Goal: Task Accomplishment & Management: Complete application form

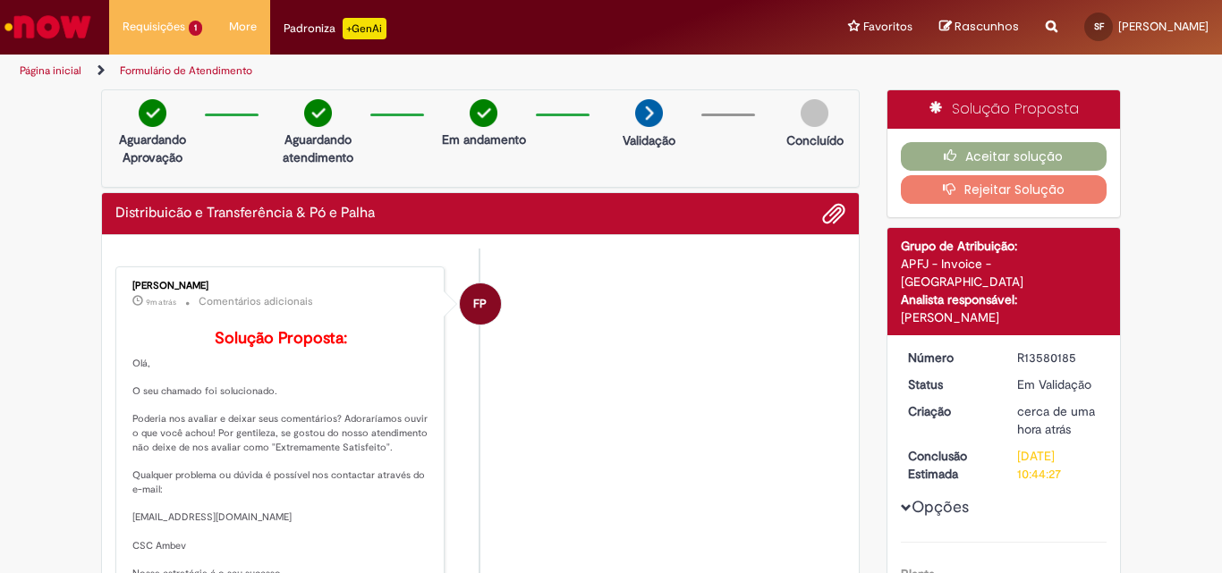
scroll to position [268, 0]
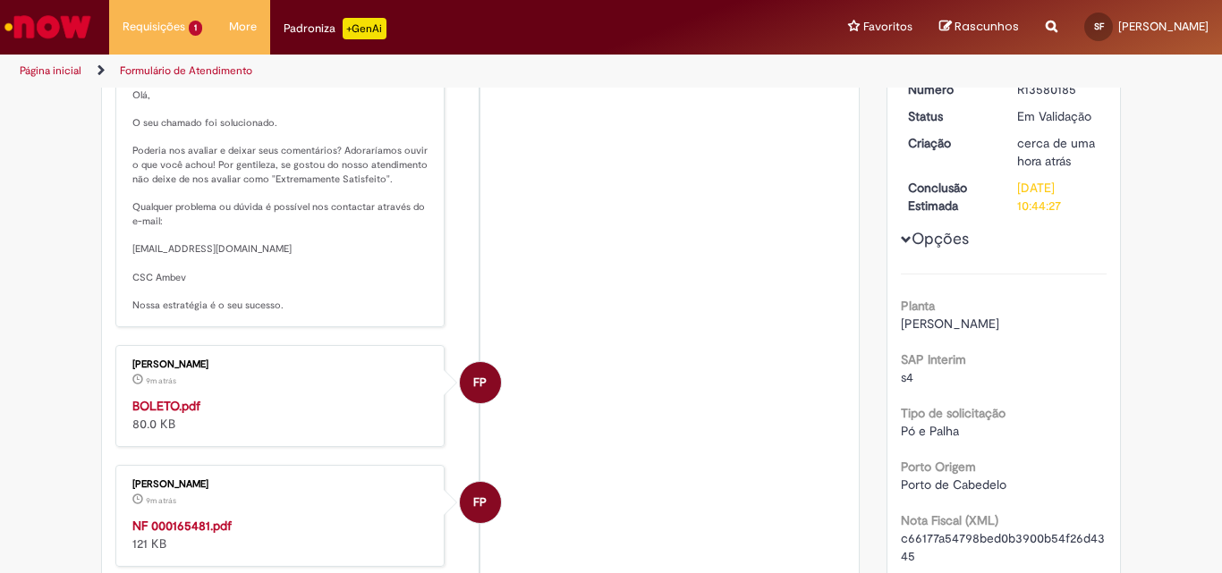
click at [185, 414] on strong "BOLETO.pdf" at bounding box center [166, 406] width 68 height 16
drag, startPoint x: 1144, startPoint y: 307, endPoint x: 995, endPoint y: 268, distance: 154.3
click at [191, 534] on strong "NF 000165481.pdf" at bounding box center [181, 526] width 99 height 16
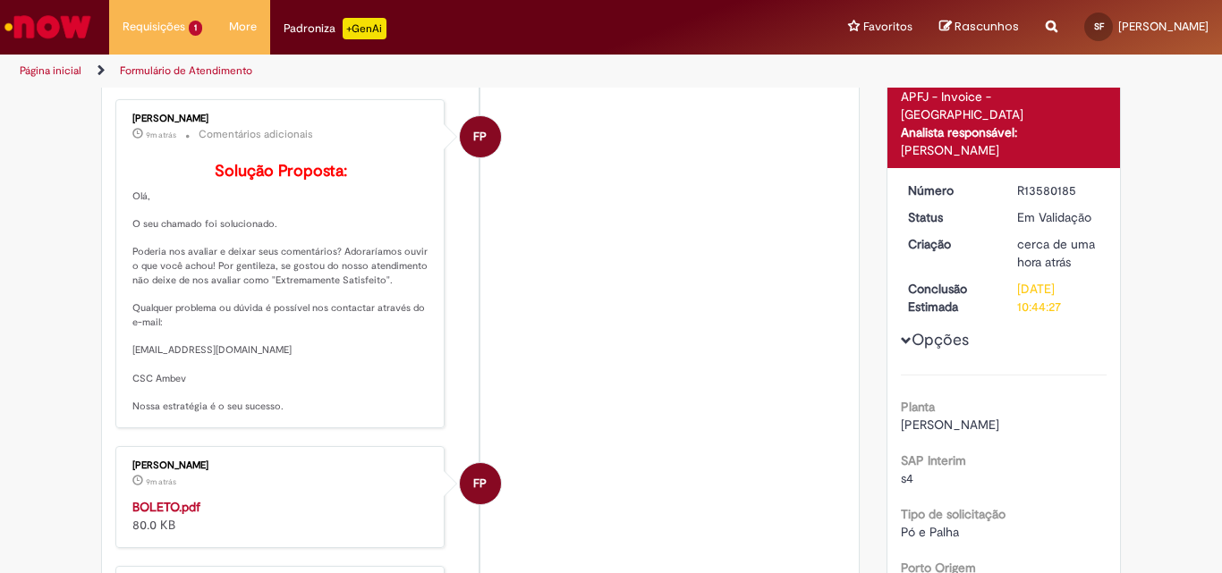
scroll to position [0, 0]
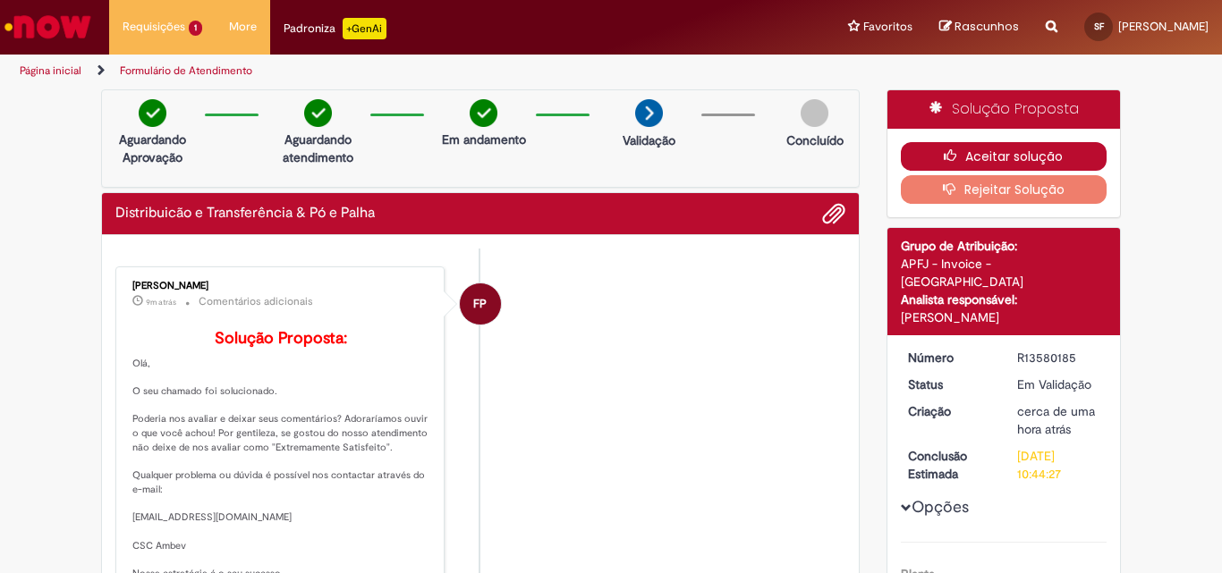
click at [1017, 156] on button "Aceitar solução" at bounding box center [1004, 156] width 207 height 29
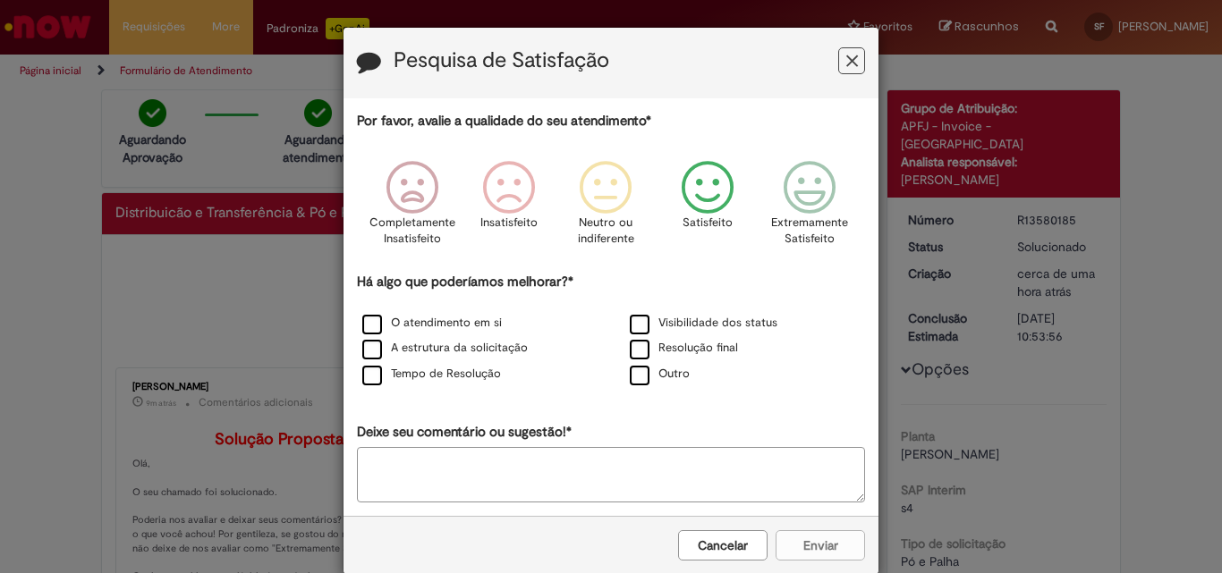
click at [695, 193] on icon "Feedback" at bounding box center [707, 188] width 67 height 54
click at [445, 328] on label "O atendimento em si" at bounding box center [432, 323] width 140 height 17
click at [829, 539] on button "Enviar" at bounding box center [820, 545] width 89 height 30
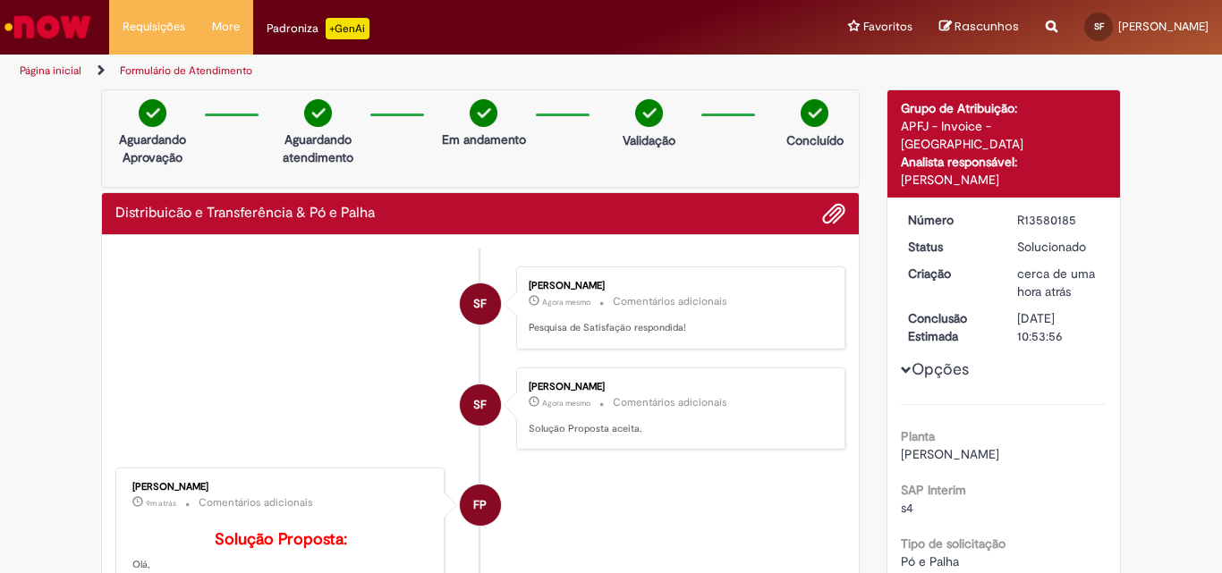
click at [72, 14] on img "Ir para a Homepage" at bounding box center [48, 27] width 92 height 36
